Goal: Navigation & Orientation: Go to known website

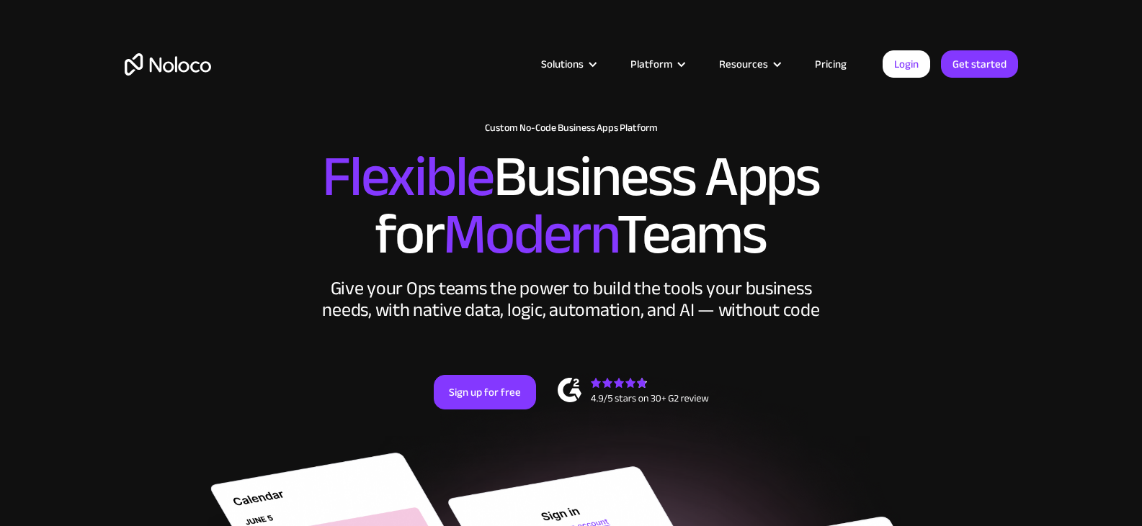
click at [895, 78] on div "Solutions Use Cases Business Types Project Management Keep track of customers, …" at bounding box center [571, 78] width 922 height 85
click at [897, 76] on link "Login" at bounding box center [906, 63] width 48 height 27
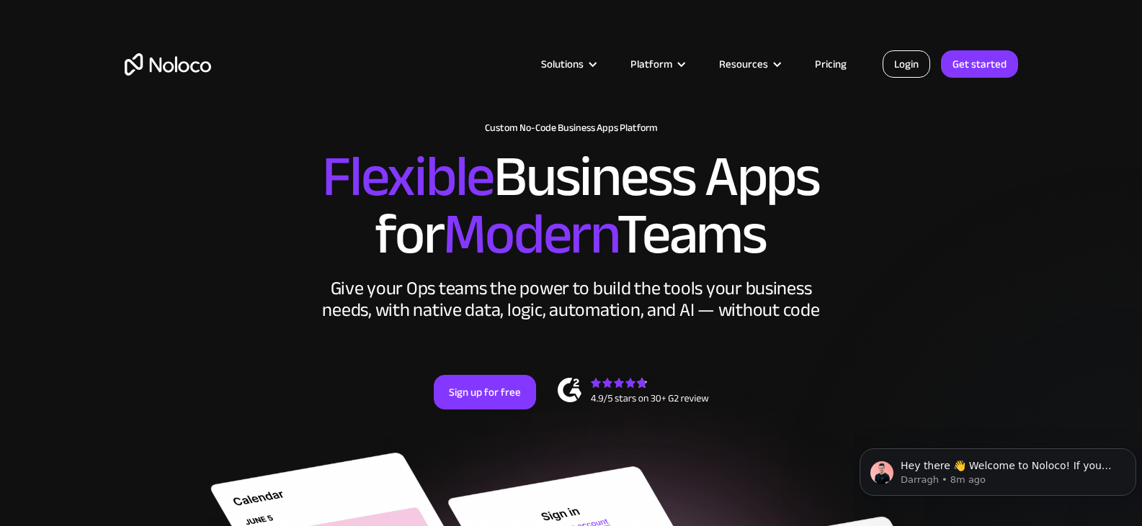
click at [912, 73] on link "Login" at bounding box center [906, 63] width 48 height 27
